Goal: Information Seeking & Learning: Understand process/instructions

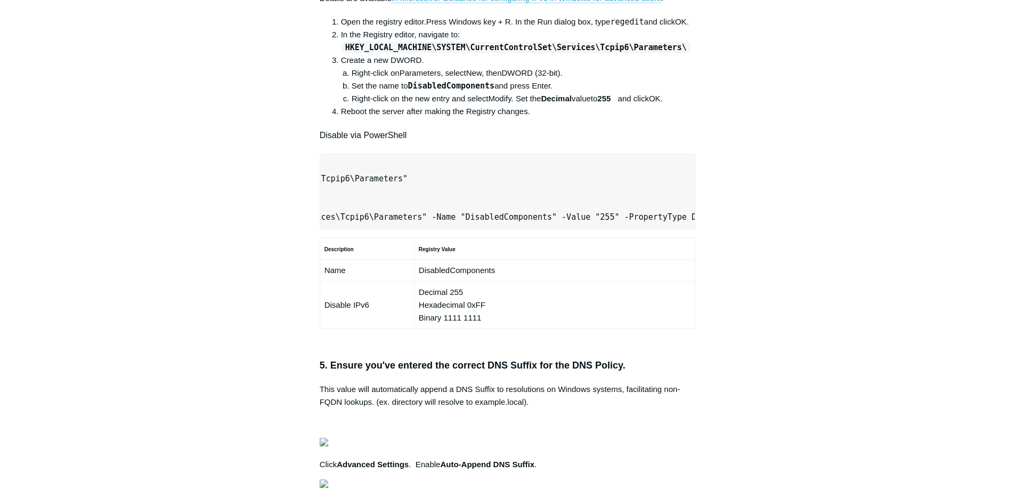
scroll to position [799, 0]
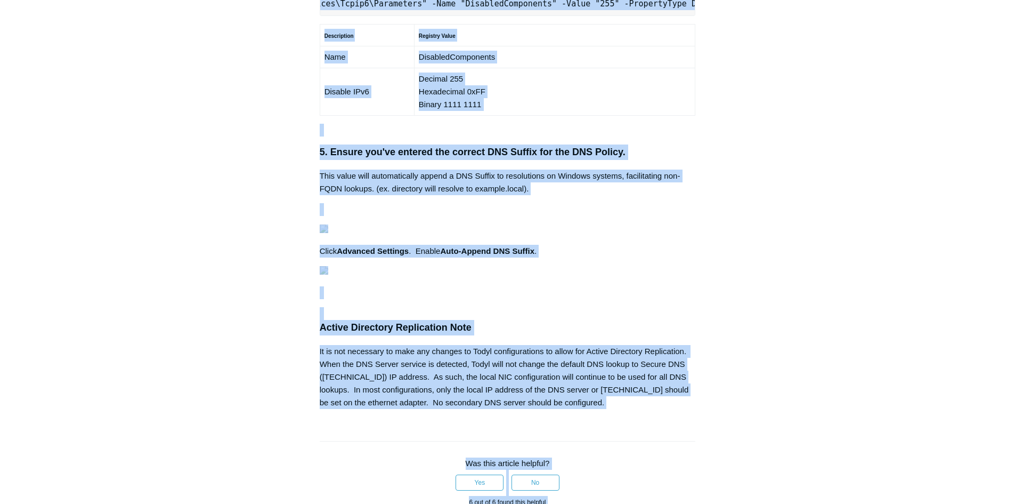
scroll to position [0, 7]
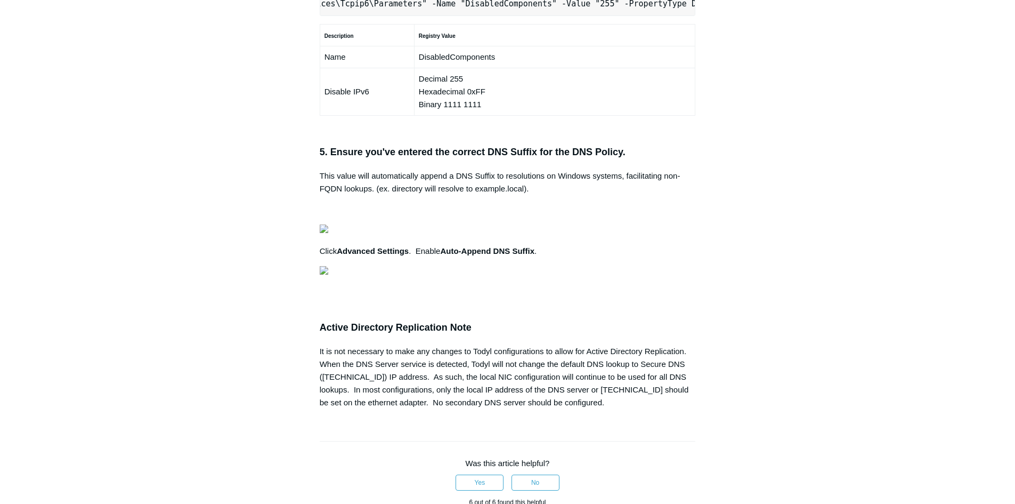
scroll to position [0, 335]
drag, startPoint x: 326, startPoint y: 144, endPoint x: 722, endPoint y: 140, distance: 396.0
click at [722, 140] on div "Articles in this section Secure DNS - Single-Label Domains Using 3rd Party DNS …" at bounding box center [508, 28] width 618 height 1463
copy pre "New-NetFirewallRule -DisplayName "Todyl SGN Network" -Direction Inbound -Progra…"
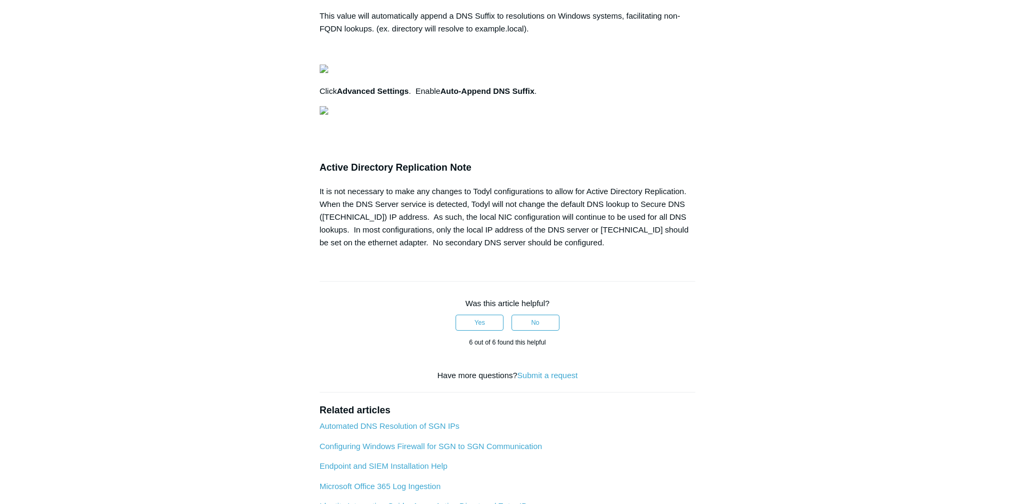
scroll to position [0, 0]
drag, startPoint x: 325, startPoint y: 288, endPoint x: 672, endPoint y: 284, distance: 347.0
copy pre "Set-Location -Path "HKLM:\SYSTEM\CurrentControlSet\Services\Tcpip6\Parameters""
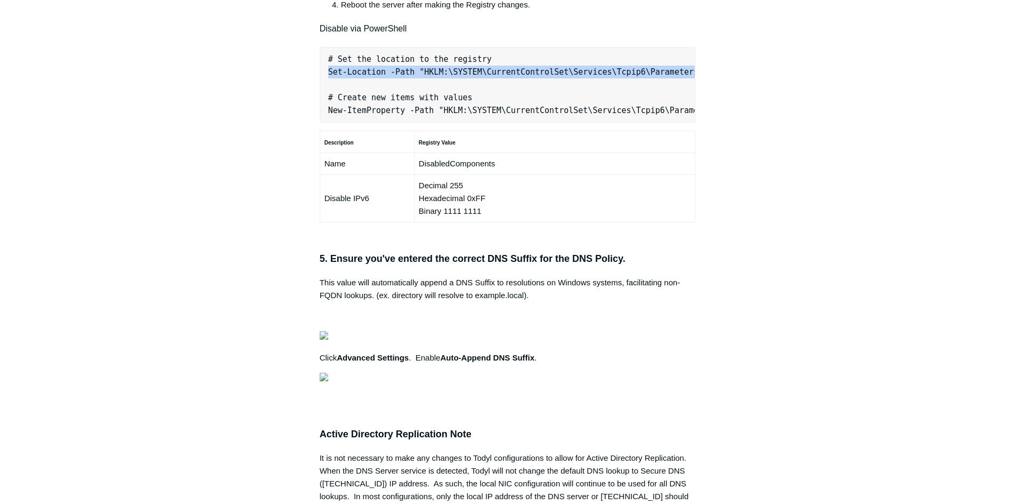
scroll to position [0, 335]
drag, startPoint x: 326, startPoint y: 249, endPoint x: 687, endPoint y: 252, distance: 360.9
copy pre "New-NetFirewallRule -DisplayName "Todyl SGN Network" -Direction Inbound -Progra…"
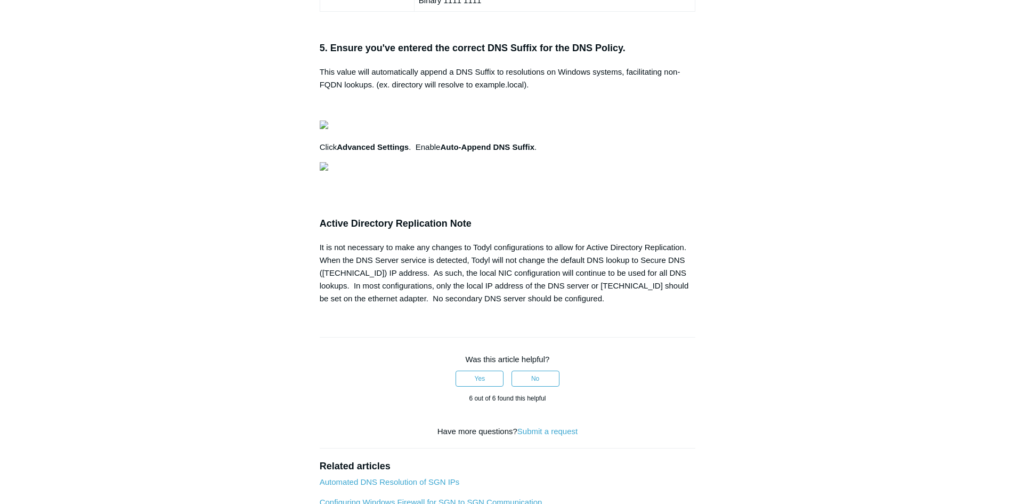
scroll to position [906, 0]
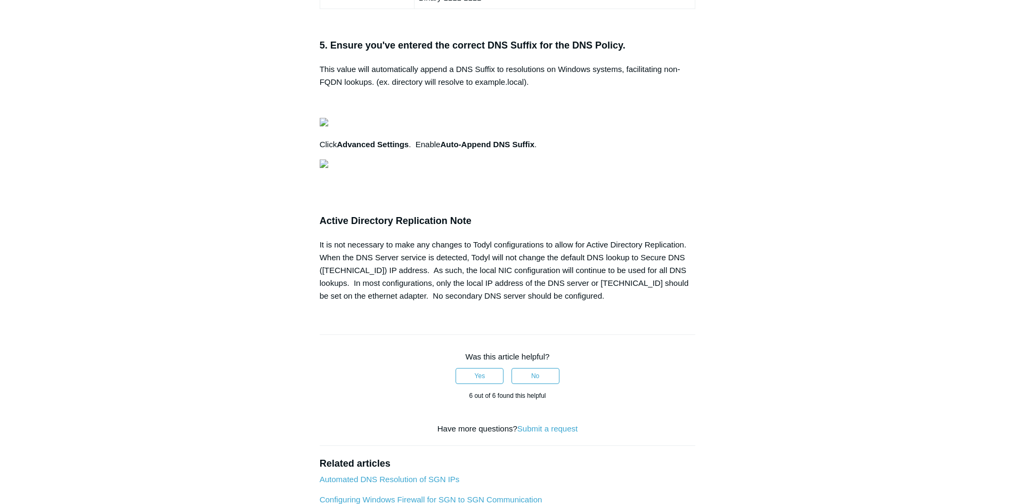
drag, startPoint x: 328, startPoint y: 340, endPoint x: 674, endPoint y: 342, distance: 345.9
copy pre "Set-Location -Path "HKLM:\SYSTEM\CurrentControlSet\Services\Tcpip6\Parameters""
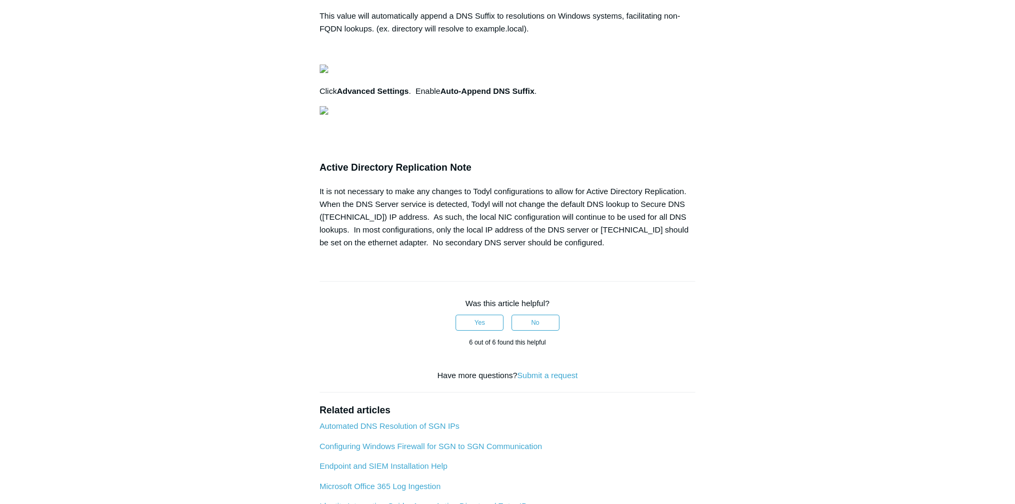
scroll to position [0, 296]
drag, startPoint x: 324, startPoint y: 323, endPoint x: 687, endPoint y: 326, distance: 362.4
copy pre "New-ItemProperty -Path "HKLM:\SYSTEM\CurrentControlSet\Services\Tcpip6\Paramete…"
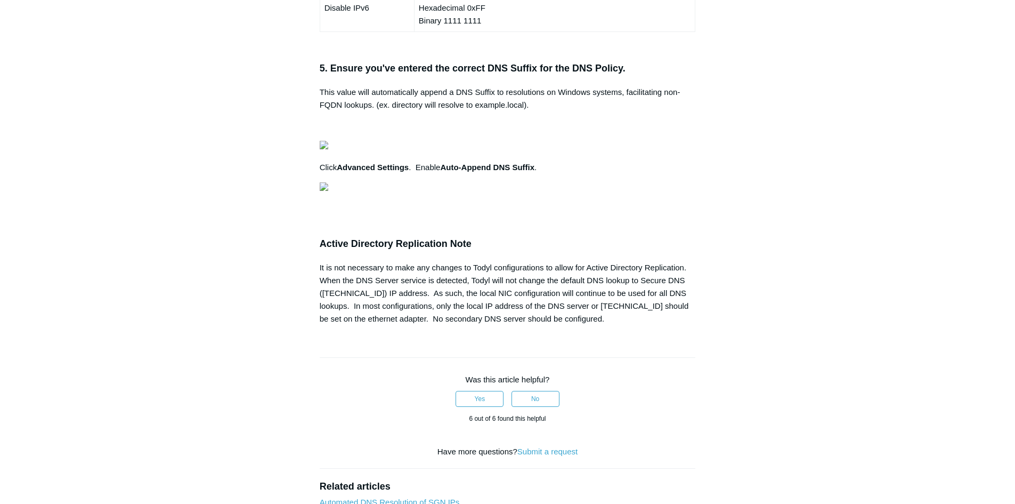
scroll to position [746, 0]
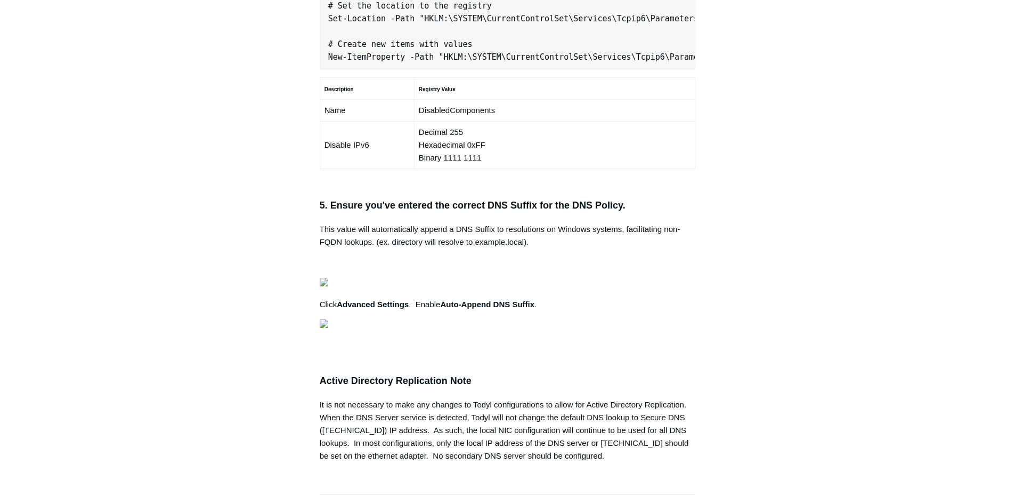
drag, startPoint x: 329, startPoint y: 196, endPoint x: 521, endPoint y: 196, distance: 191.3
drag, startPoint x: 325, startPoint y: 200, endPoint x: 688, endPoint y: 195, distance: 363.5
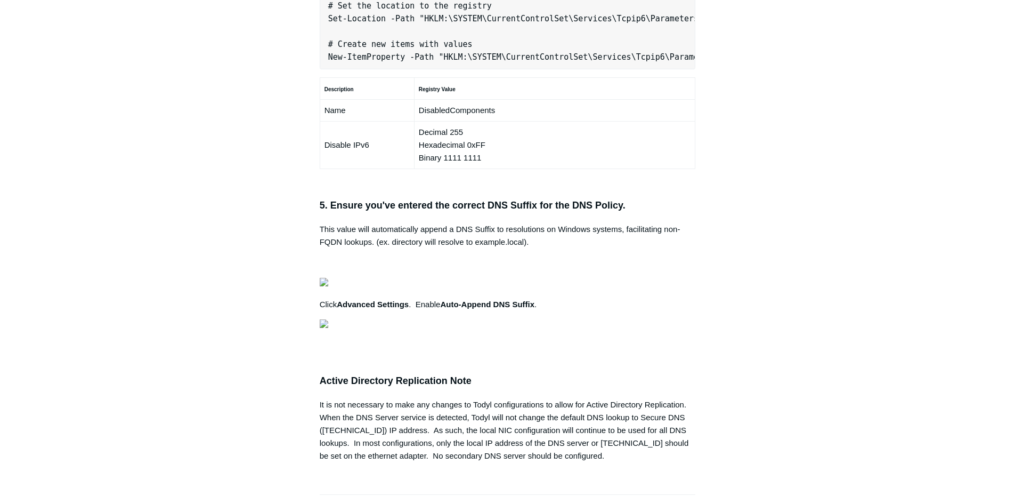
copy pre "New-NetFirewallRule -DisplayName "Todyl SGN Network" -Direction Inbound -Progra…"
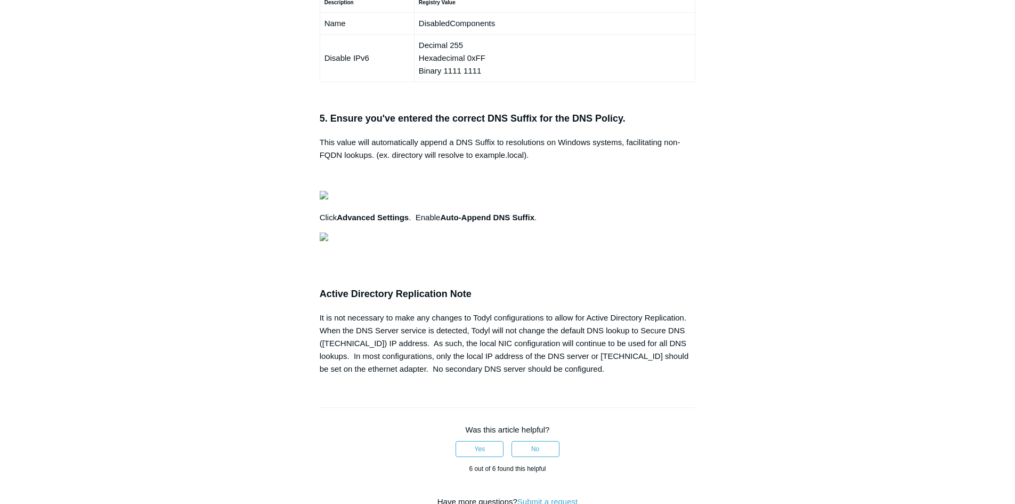
scroll to position [906, 0]
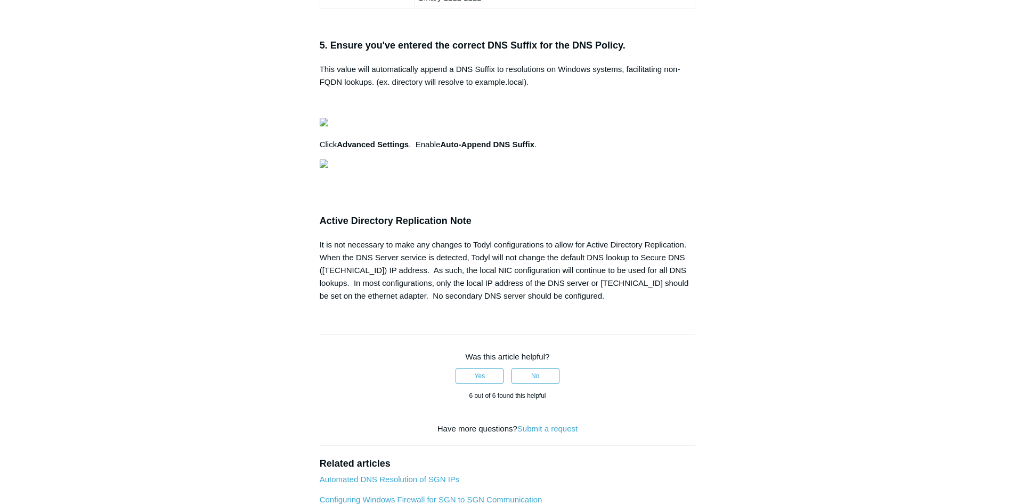
drag, startPoint x: 328, startPoint y: 338, endPoint x: 671, endPoint y: 340, distance: 342.2
copy pre "Set-Location -Path "HKLM:\SYSTEM\CurrentControlSet\Services\Tcpip6\Parameters""
drag, startPoint x: 45, startPoint y: 260, endPoint x: 213, endPoint y: 275, distance: 168.6
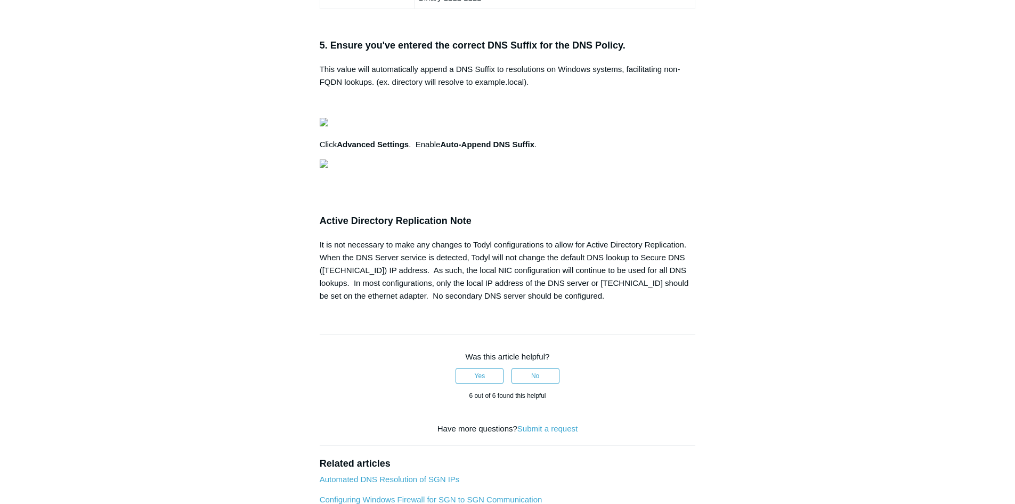
scroll to position [0, 296]
drag, startPoint x: 328, startPoint y: 379, endPoint x: 688, endPoint y: 378, distance: 359.8
copy pre "New-ItemProperty -Path "HKLM:\SYSTEM\CurrentControlSet\Services\Tcpip6\Paramete…"
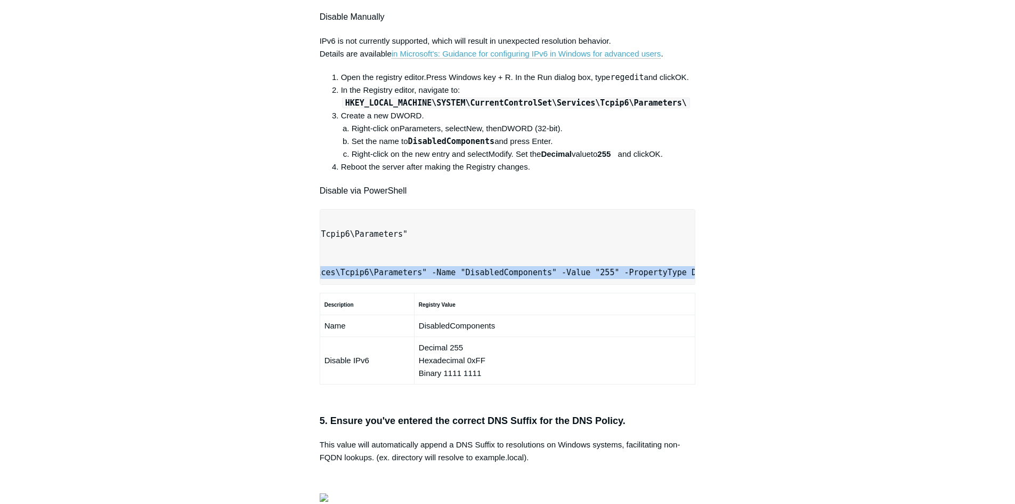
scroll to position [480, 0]
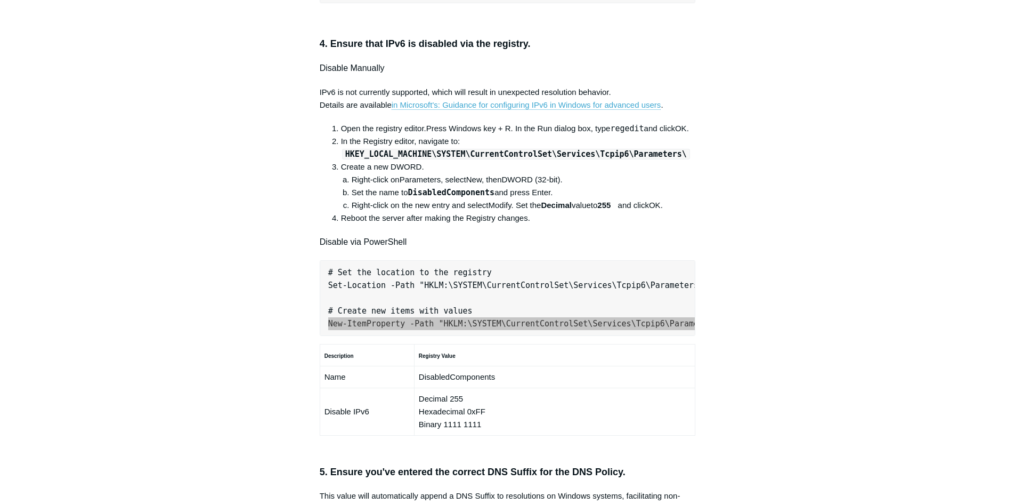
scroll to position [0, 296]
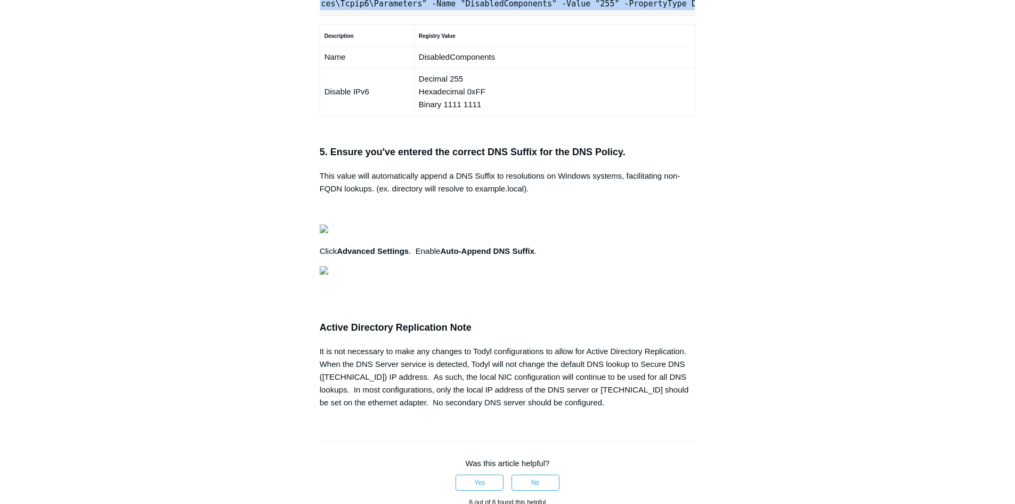
scroll to position [0, 7]
click at [321, 144] on article "Secure DNS with Local AD/DNS Checklist Follow Not yet followed by anyone The fo…" at bounding box center [508, 28] width 408 height 1463
drag, startPoint x: 321, startPoint y: 144, endPoint x: 720, endPoint y: 128, distance: 399.5
click at [721, 128] on div "Articles in this section Secure DNS - Single-Label Domains Using 3rd Party DNS …" at bounding box center [508, 28] width 618 height 1463
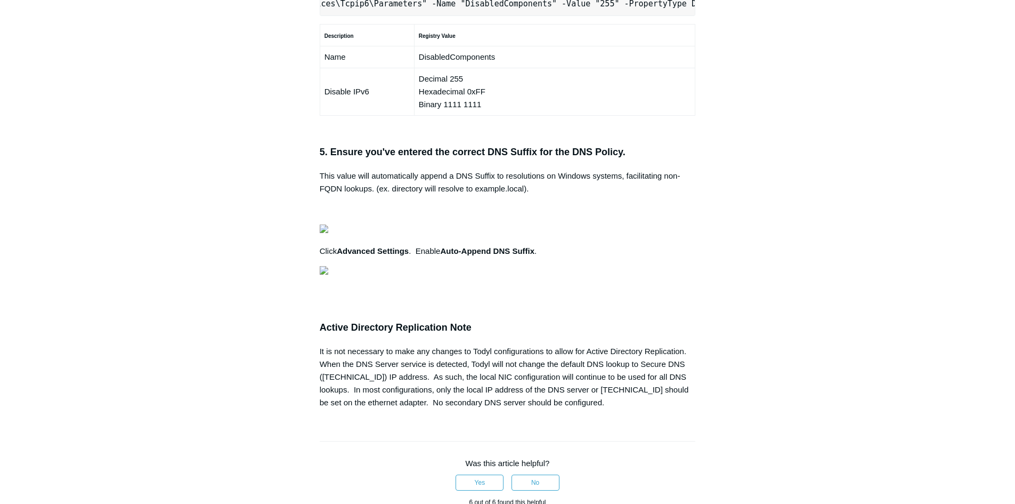
copy pre "New-NetFirewallRule -DisplayName "Todyl SGN Network" -Direction Inbound -Progra…"
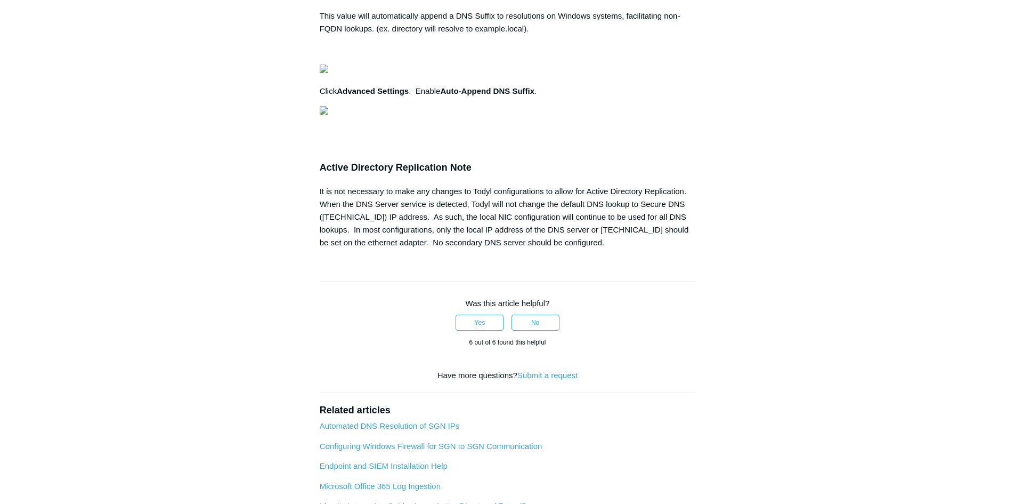
scroll to position [0, 0]
drag, startPoint x: 327, startPoint y: 287, endPoint x: 672, endPoint y: 289, distance: 344.9
copy pre "Set-Location -Path "HKLM:\SYSTEM\CurrentControlSet\Services\Tcpip6\Parameters""
drag, startPoint x: 81, startPoint y: 233, endPoint x: 139, endPoint y: 231, distance: 57.6
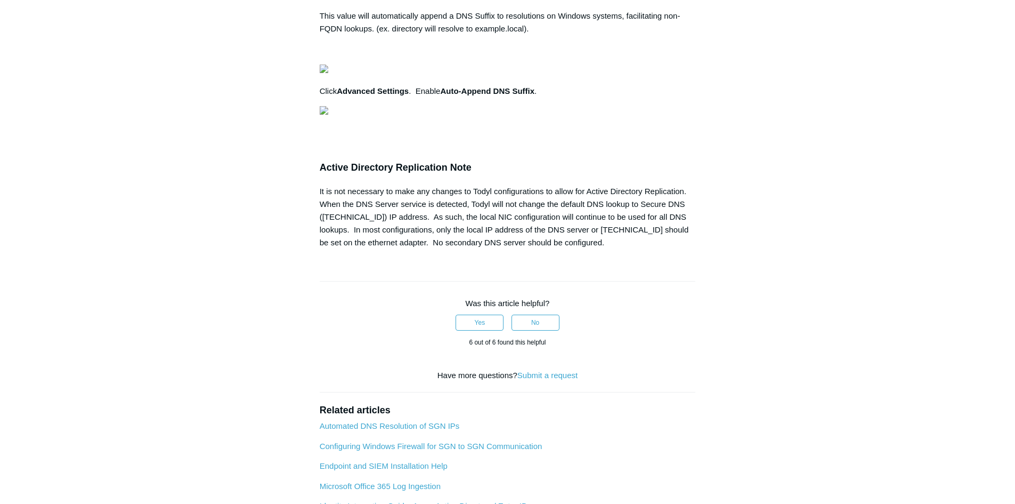
drag, startPoint x: 327, startPoint y: 326, endPoint x: 700, endPoint y: 327, distance: 373.1
copy pre "New-ItemProperty -Path "HKLM:\SYSTEM\CurrentControlSet\Services\Tcpip6\Paramete…"
